Goal: Information Seeking & Learning: Learn about a topic

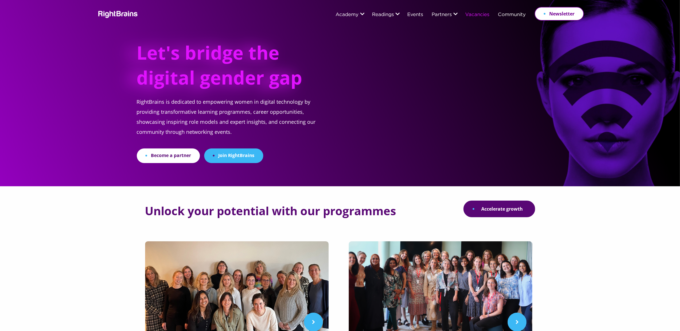
click at [477, 16] on link "Vacancies" at bounding box center [478, 14] width 24 height 5
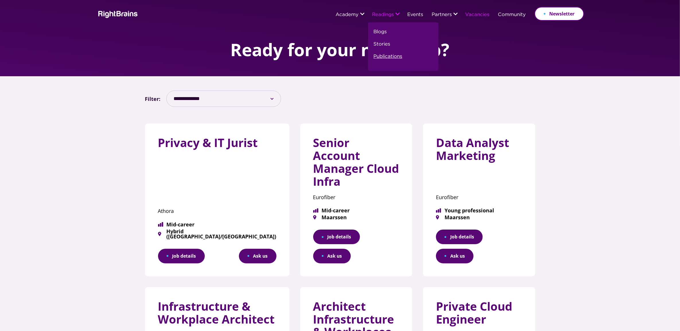
click at [396, 57] on link "Publications" at bounding box center [388, 59] width 29 height 12
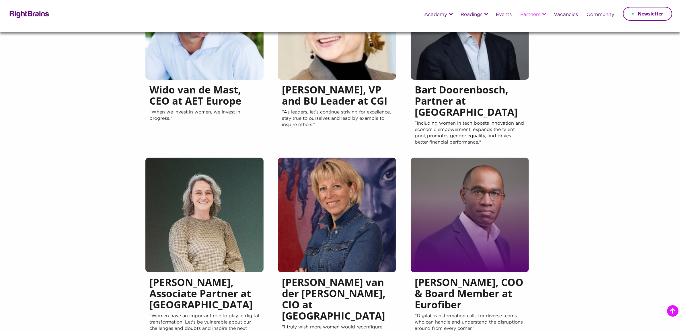
scroll to position [143, 0]
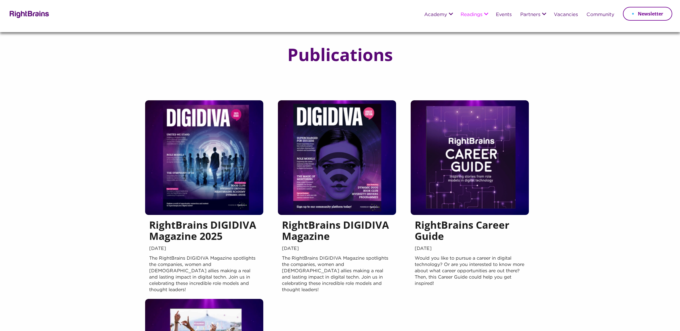
scroll to position [36, 0]
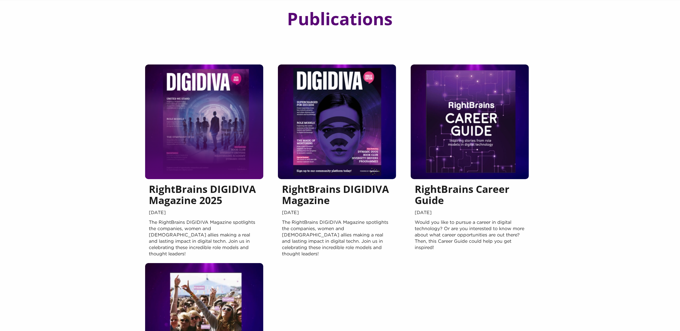
click at [217, 188] on h5 "RightBrains DIGIDIVA Magazine 2025" at bounding box center [204, 196] width 110 height 25
